Goal: Task Accomplishment & Management: Complete application form

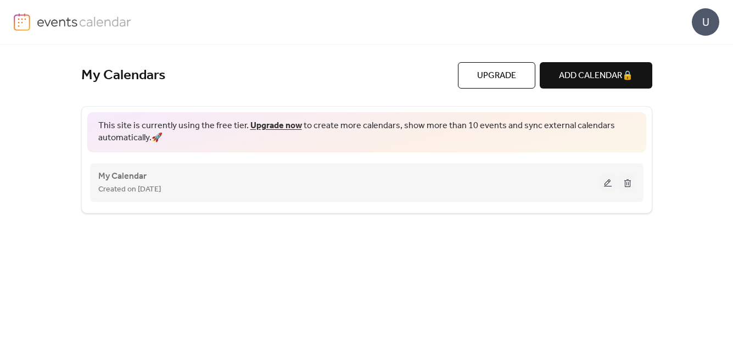
click at [236, 190] on div "Created on [DATE]" at bounding box center [349, 188] width 502 height 13
click at [614, 183] on button at bounding box center [607, 182] width 15 height 16
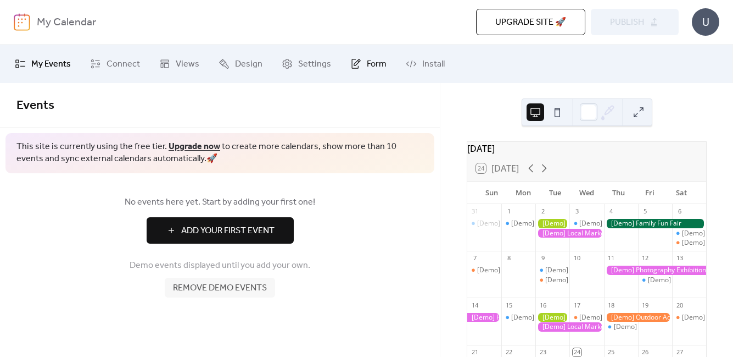
click at [350, 58] on icon at bounding box center [355, 63] width 11 height 11
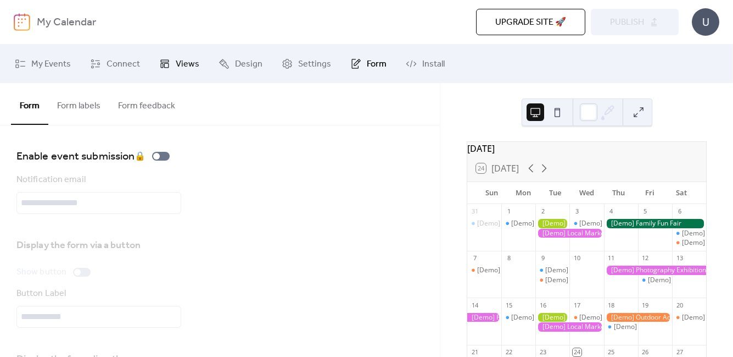
click at [188, 63] on span "Views" at bounding box center [188, 64] width 24 height 13
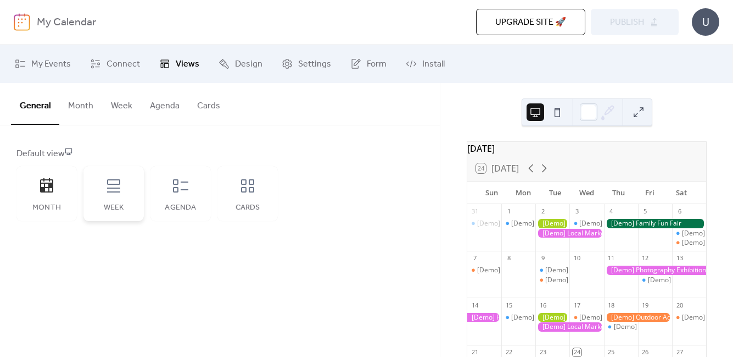
click at [112, 190] on icon at bounding box center [114, 186] width 18 height 18
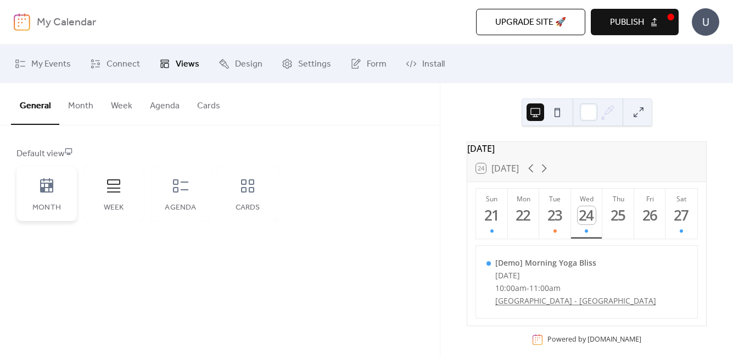
click at [46, 202] on div "Month" at bounding box center [46, 193] width 60 height 55
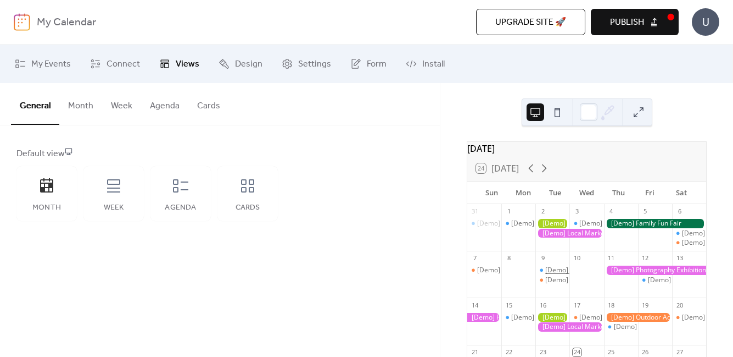
click at [565, 275] on div "[Demo] Morning Yoga Bliss" at bounding box center [586, 269] width 83 height 9
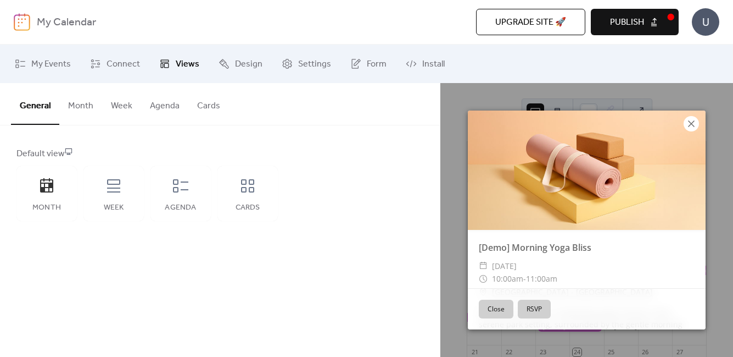
click at [690, 127] on icon at bounding box center [691, 123] width 13 height 13
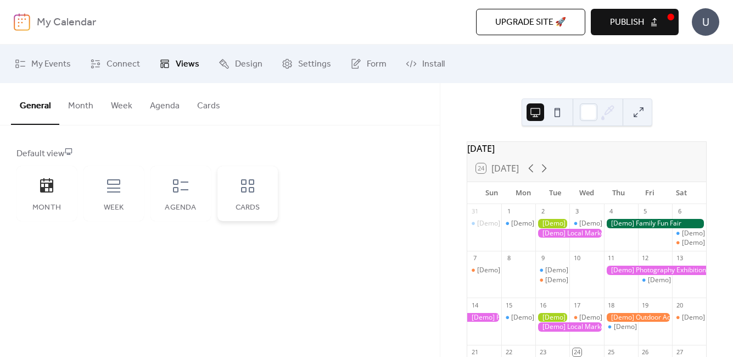
click at [254, 196] on div "Cards" at bounding box center [248, 193] width 60 height 55
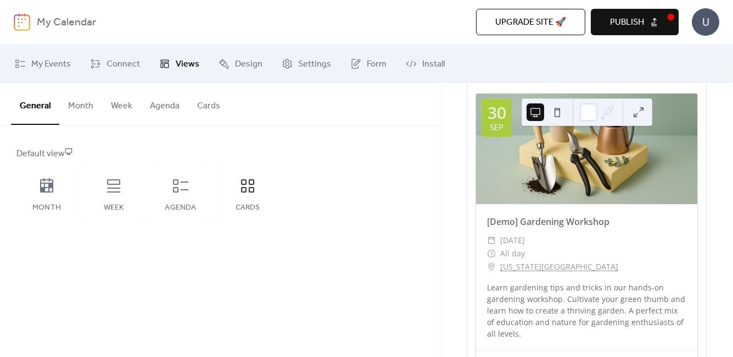
scroll to position [755, 0]
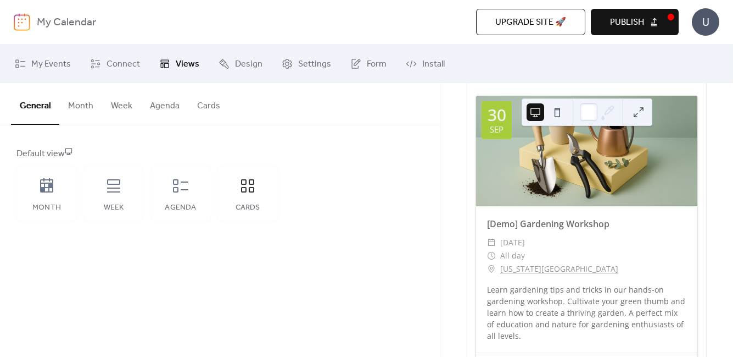
click at [555, 103] on button at bounding box center [558, 112] width 18 height 18
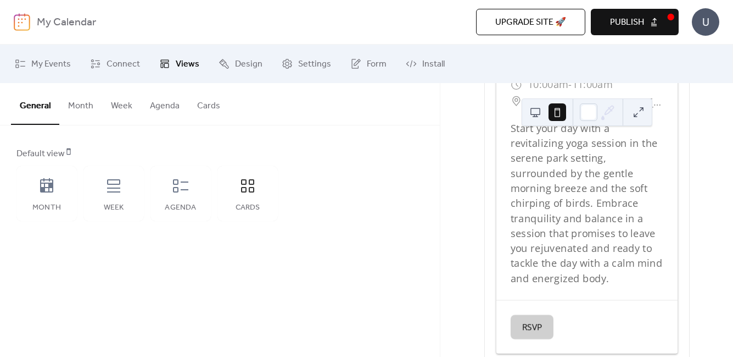
scroll to position [0, 0]
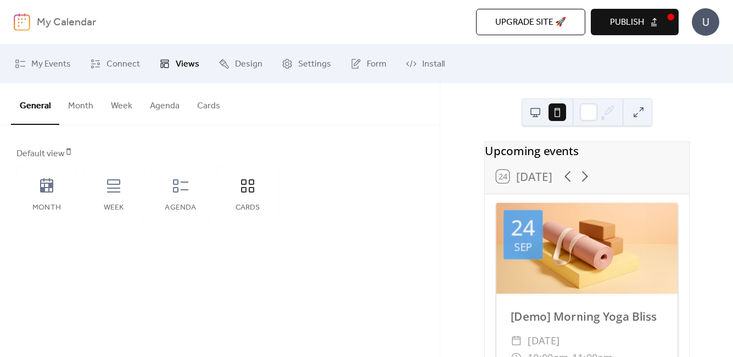
click at [537, 112] on button at bounding box center [536, 112] width 18 height 18
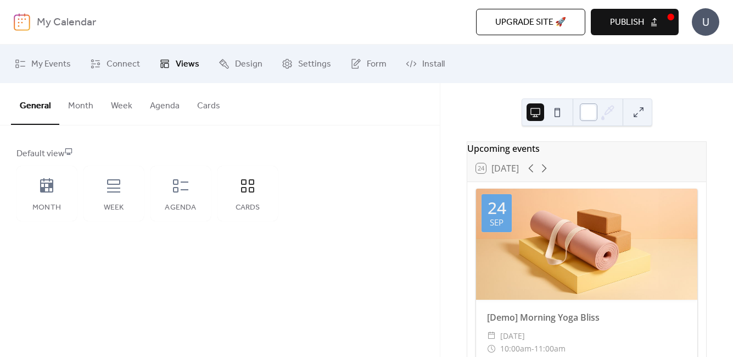
click at [591, 112] on div at bounding box center [589, 112] width 18 height 18
click at [686, 110] on div "Upcoming events 24 Today 24 Sep [Demo] Morning Yoga Bliss ​ Wednesday, Septembe…" at bounding box center [587, 220] width 293 height 274
click at [197, 101] on button "Cards" at bounding box center [208, 103] width 41 height 41
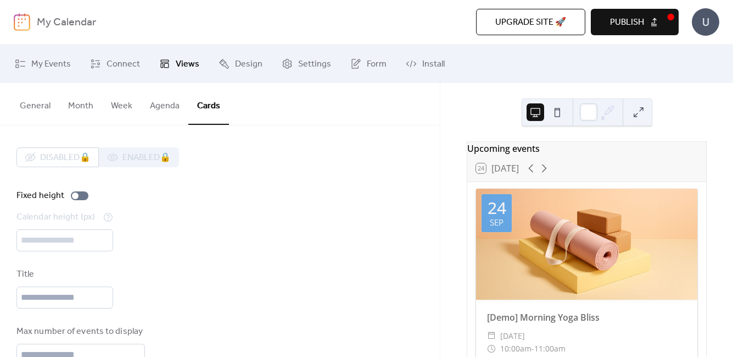
click at [166, 110] on button "Agenda" at bounding box center [164, 103] width 47 height 41
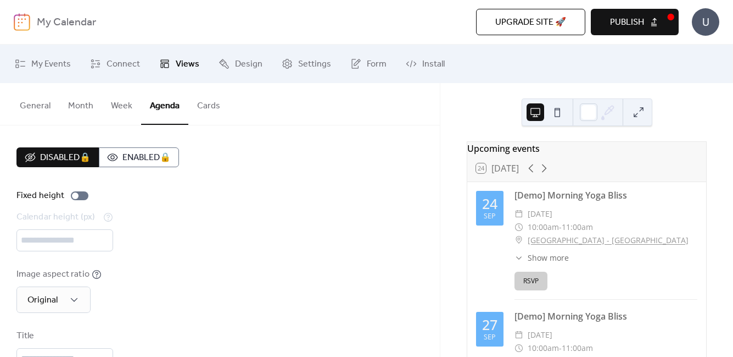
click at [127, 111] on button "Week" at bounding box center [121, 103] width 39 height 41
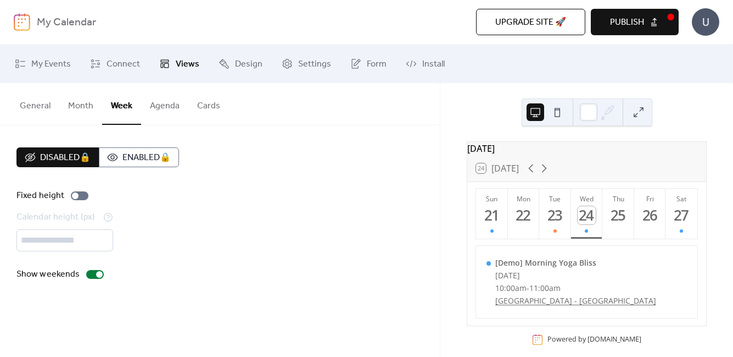
click at [80, 113] on button "Month" at bounding box center [80, 103] width 43 height 41
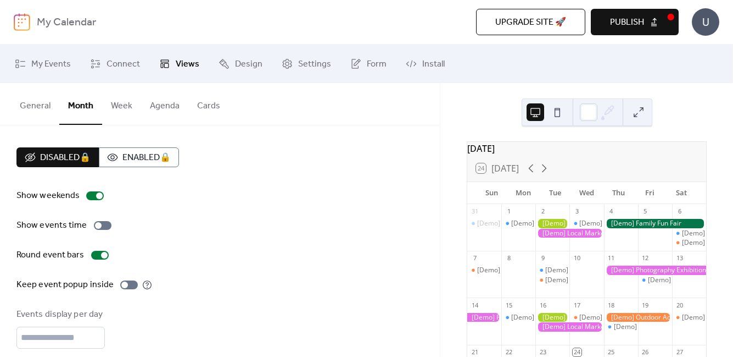
click at [34, 101] on button "General" at bounding box center [35, 103] width 48 height 41
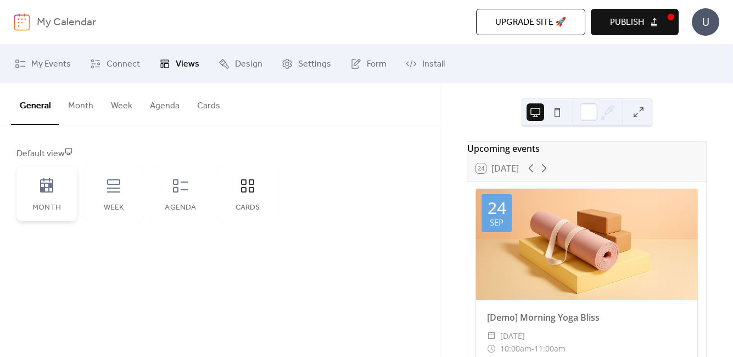
click at [37, 190] on div "Month" at bounding box center [46, 193] width 60 height 55
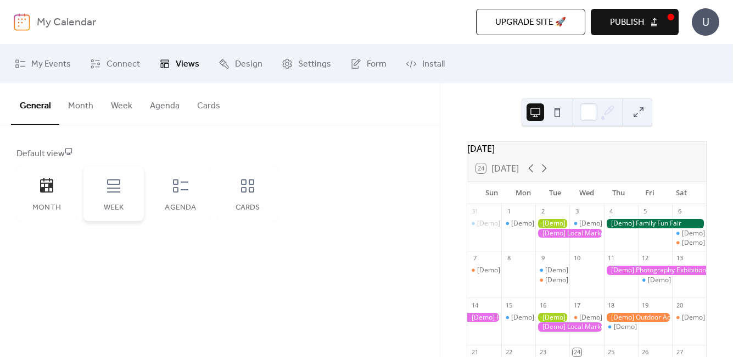
click at [120, 198] on div "Week" at bounding box center [113, 193] width 60 height 55
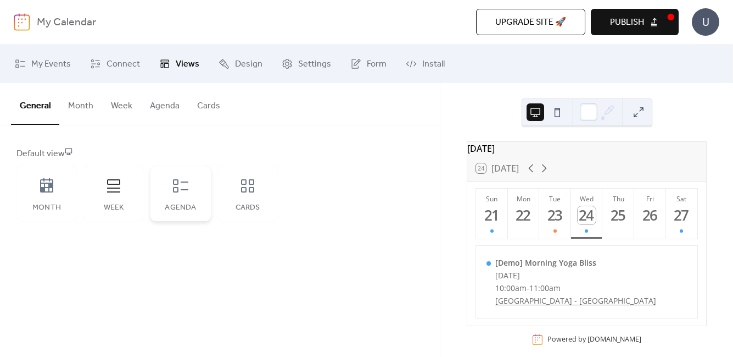
click at [183, 197] on div "Agenda" at bounding box center [181, 193] width 60 height 55
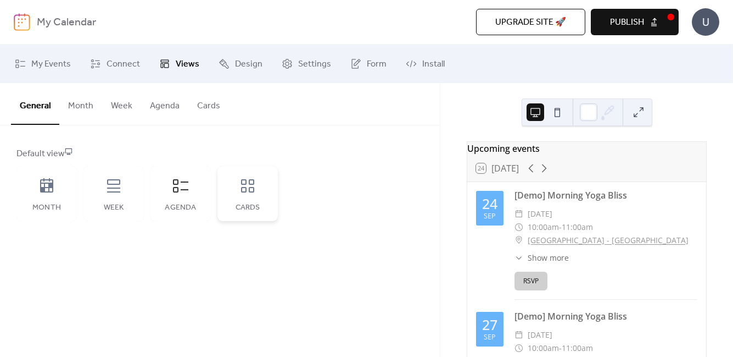
click at [226, 191] on div "Cards" at bounding box center [248, 193] width 60 height 55
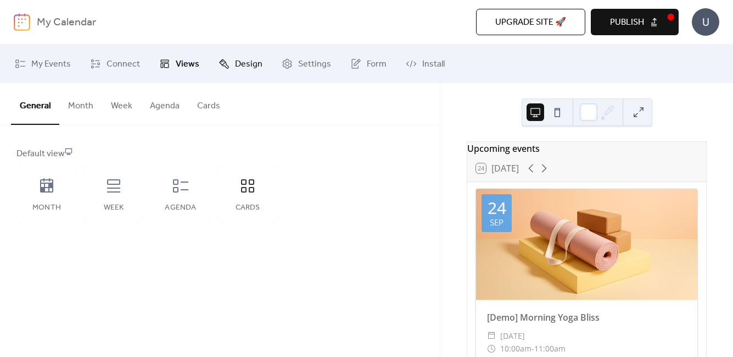
click at [242, 52] on link "Design" at bounding box center [240, 64] width 60 height 30
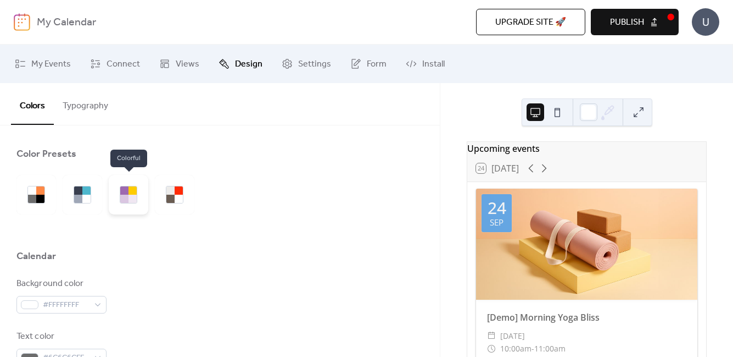
click at [137, 190] on div at bounding box center [129, 195] width 40 height 40
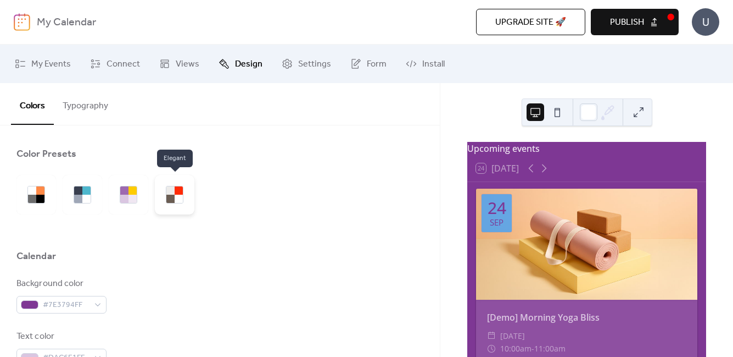
click at [169, 194] on div at bounding box center [170, 198] width 8 height 8
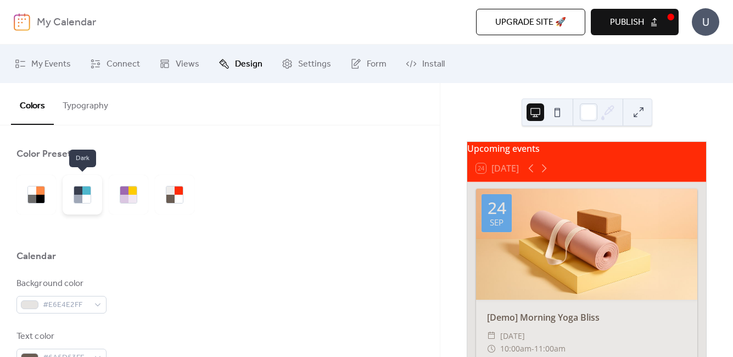
click at [79, 202] on div at bounding box center [78, 198] width 8 height 8
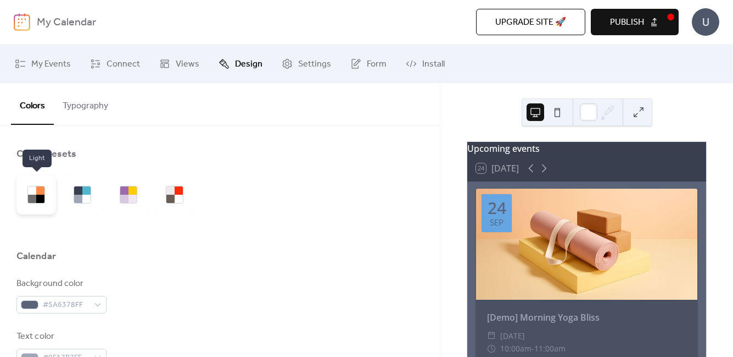
click at [42, 196] on div at bounding box center [40, 198] width 8 height 8
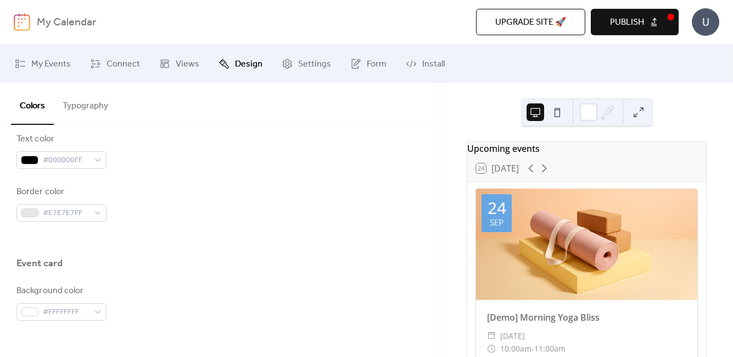
scroll to position [489, 0]
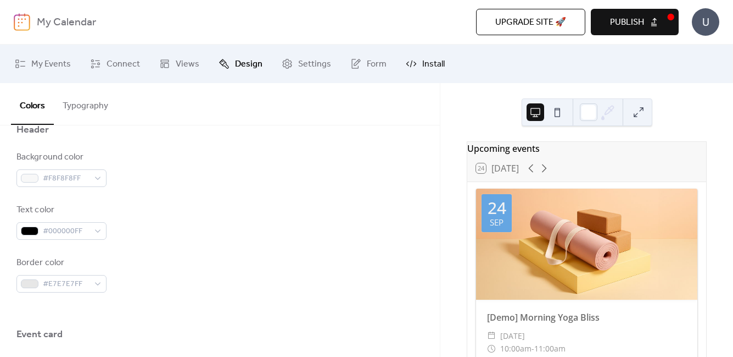
click at [425, 66] on span "Install" at bounding box center [433, 64] width 23 height 13
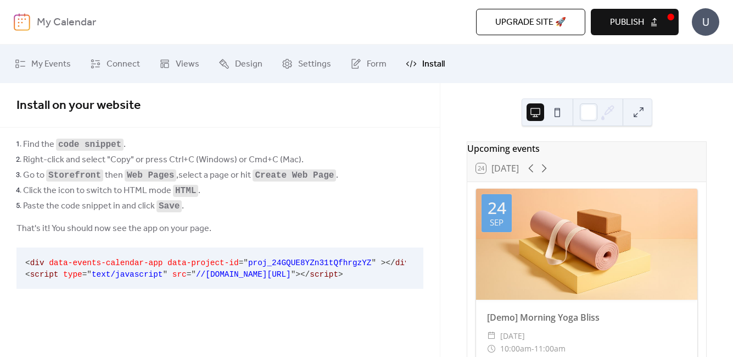
click at [644, 26] on button "Publish" at bounding box center [635, 22] width 88 height 26
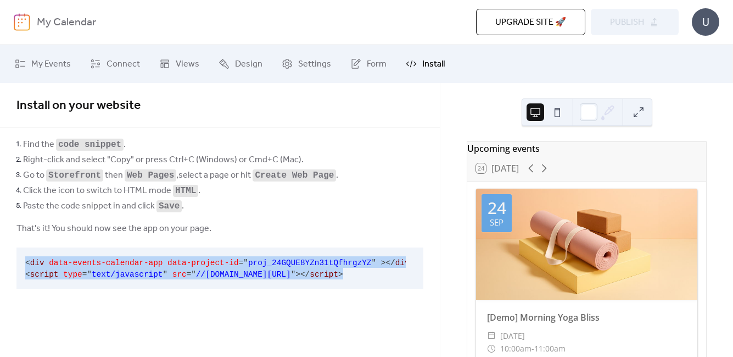
drag, startPoint x: 21, startPoint y: 259, endPoint x: 391, endPoint y: 272, distance: 370.5
click at [391, 272] on pre "< div data-events-calendar-app data-project-id = " proj_24GQUE8YZn31tQfhrgzYZ "…" at bounding box center [210, 267] width 389 height 41
copy code "< div data-events-calendar-app data-project-id = " proj_24GQUE8YZn31tQfhrgzYZ "…"
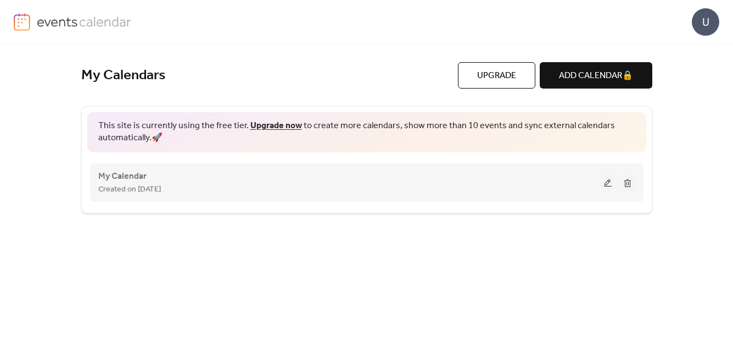
click at [607, 183] on button at bounding box center [607, 182] width 15 height 16
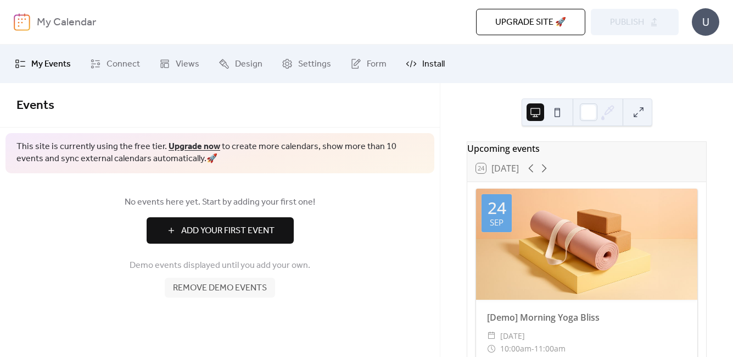
click at [416, 65] on link "Install" at bounding box center [425, 64] width 55 height 30
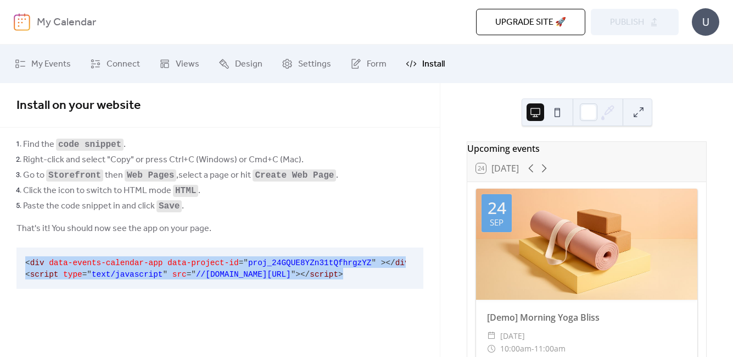
drag, startPoint x: 378, startPoint y: 269, endPoint x: -5, endPoint y: 258, distance: 384.1
click at [0, 258] on html "My Calendar Upgrade site 🚀 Preview Publish U My Events Connect Views Design Set…" at bounding box center [366, 178] width 733 height 357
copy code "< div data-events-calendar-app data-project-id = " proj_24GQUE8YZn31tQfhrgzYZ "…"
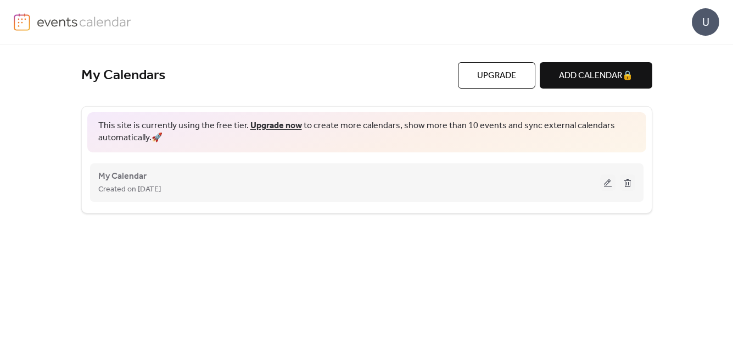
click at [611, 181] on button at bounding box center [607, 182] width 15 height 16
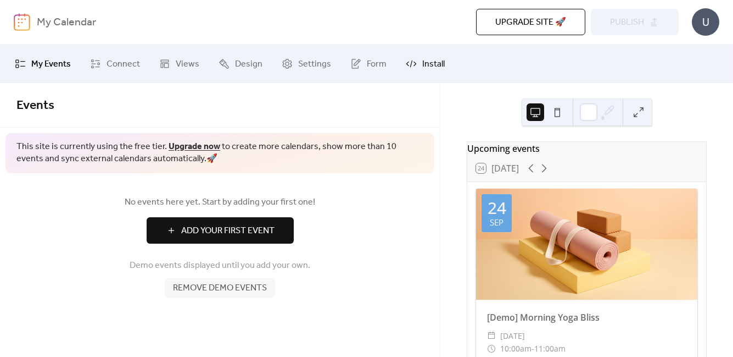
click at [398, 70] on link "Install" at bounding box center [425, 64] width 55 height 30
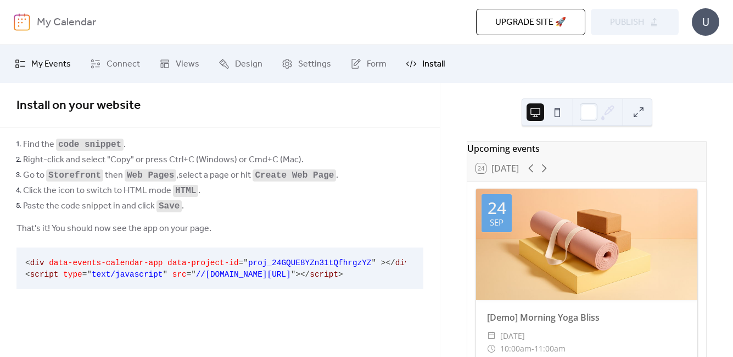
click at [54, 68] on span "My Events" at bounding box center [51, 64] width 40 height 13
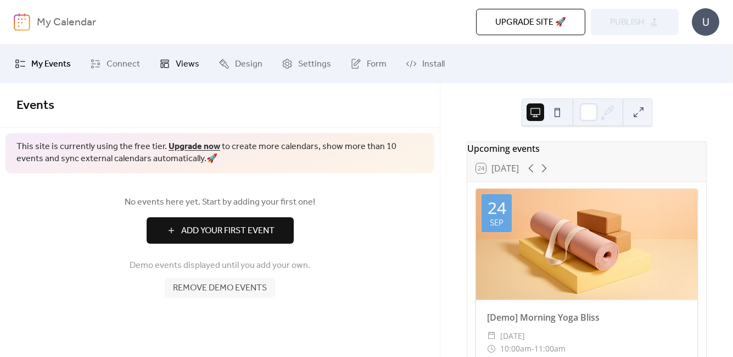
click at [181, 63] on span "Views" at bounding box center [188, 64] width 24 height 13
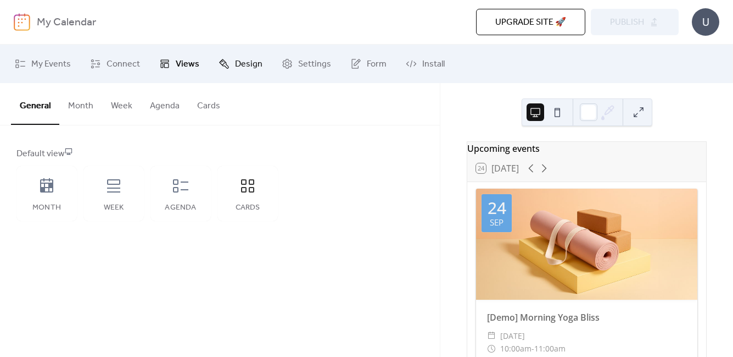
click at [243, 62] on span "Design" at bounding box center [248, 64] width 27 height 13
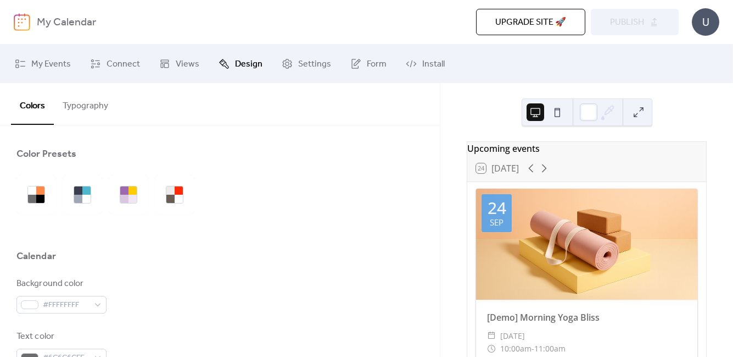
click at [206, 58] on ul "My Events Connect Views Design Settings Form Install" at bounding box center [367, 64] width 720 height 30
click at [183, 62] on span "Views" at bounding box center [188, 64] width 24 height 13
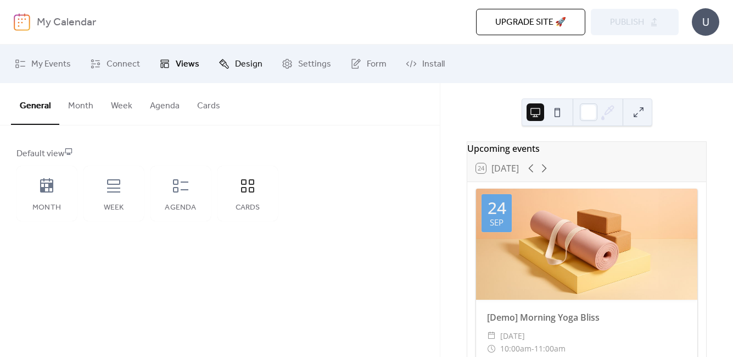
click at [225, 62] on icon at bounding box center [224, 63] width 11 height 11
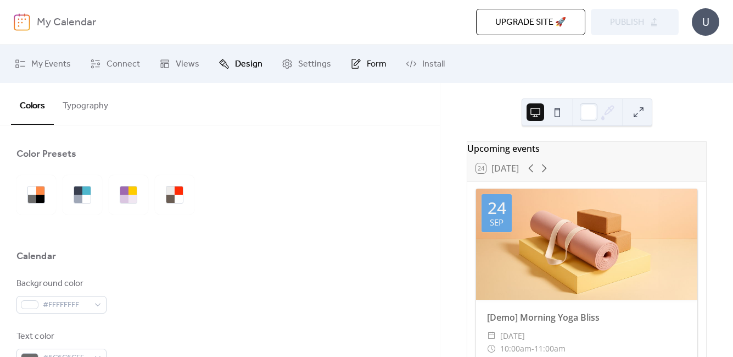
click at [367, 69] on span "Form" at bounding box center [377, 64] width 20 height 13
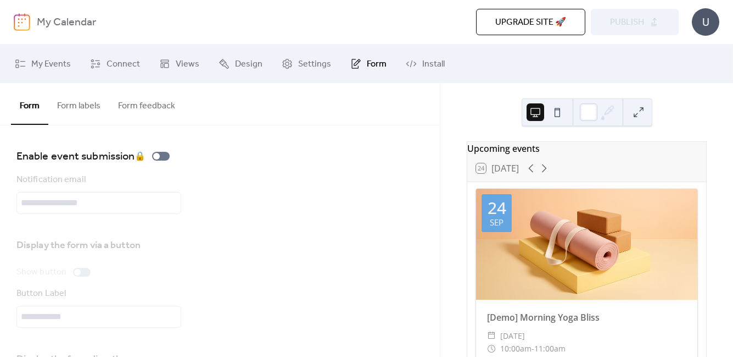
click at [159, 102] on button "Form feedback" at bounding box center [146, 103] width 75 height 41
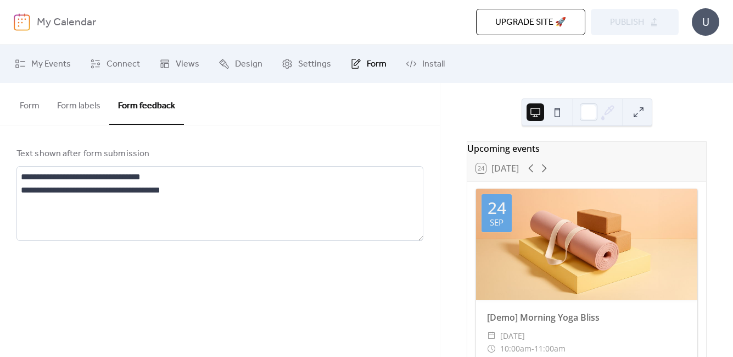
click at [81, 104] on button "Form labels" at bounding box center [78, 103] width 61 height 41
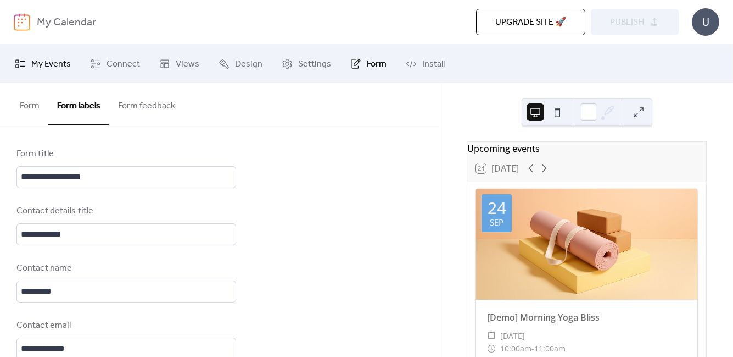
click at [52, 73] on link "My Events" at bounding box center [43, 64] width 73 height 30
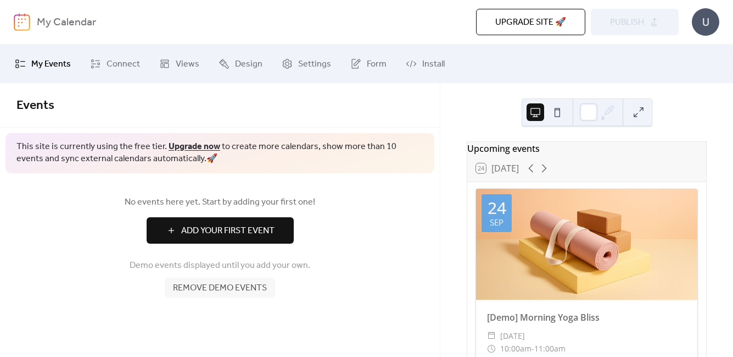
click at [221, 227] on span "Add Your First Event" at bounding box center [227, 230] width 93 height 13
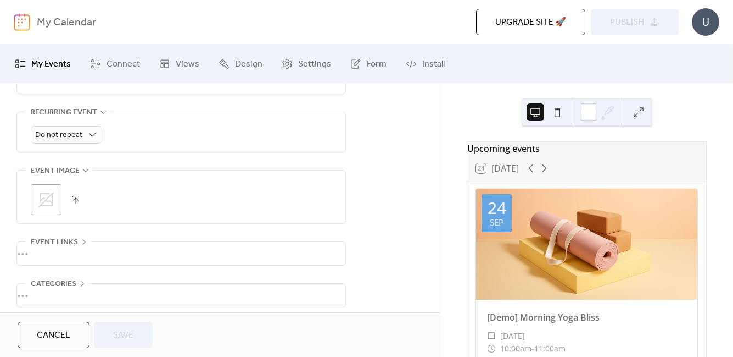
scroll to position [539, 0]
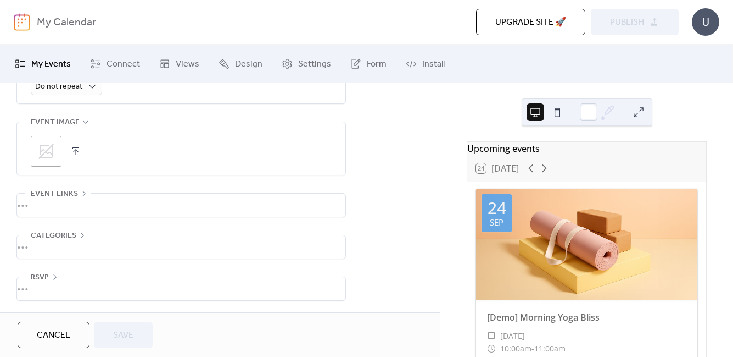
click at [49, 273] on div "RSVP" at bounding box center [43, 276] width 37 height 13
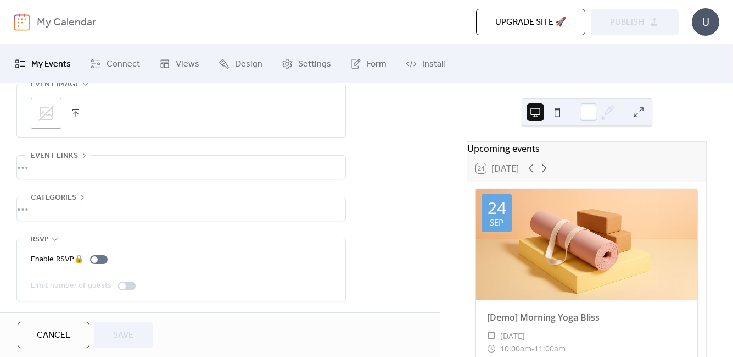
click at [39, 239] on div "•••" at bounding box center [181, 239] width 328 height 1
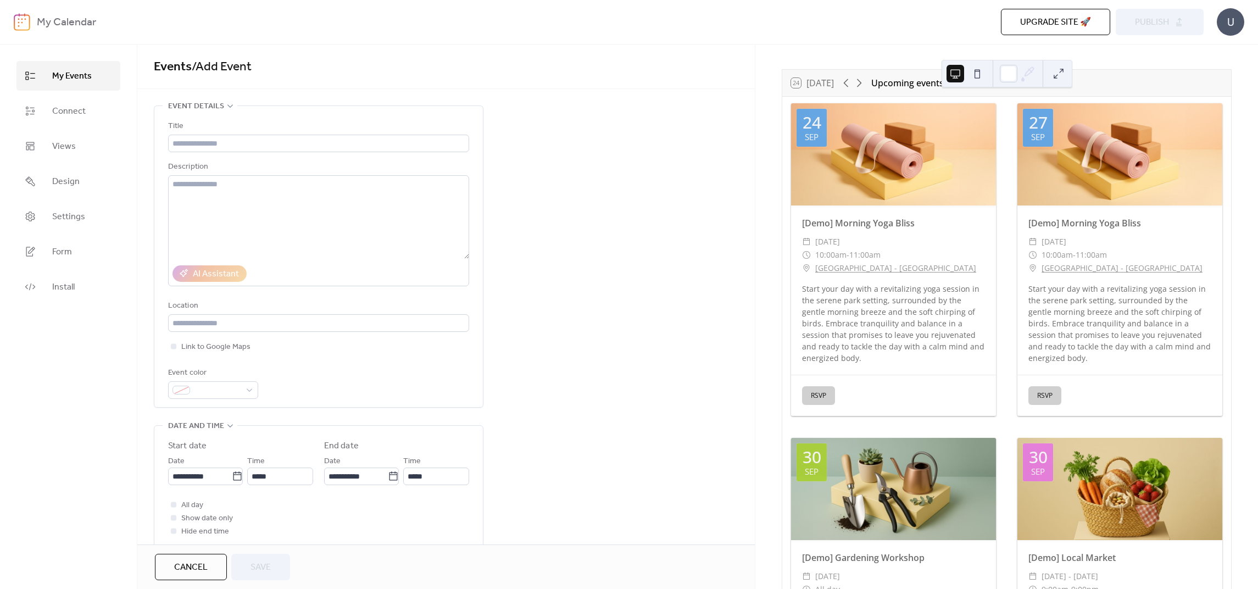
scroll to position [0, 0]
